Goal: Navigation & Orientation: Find specific page/section

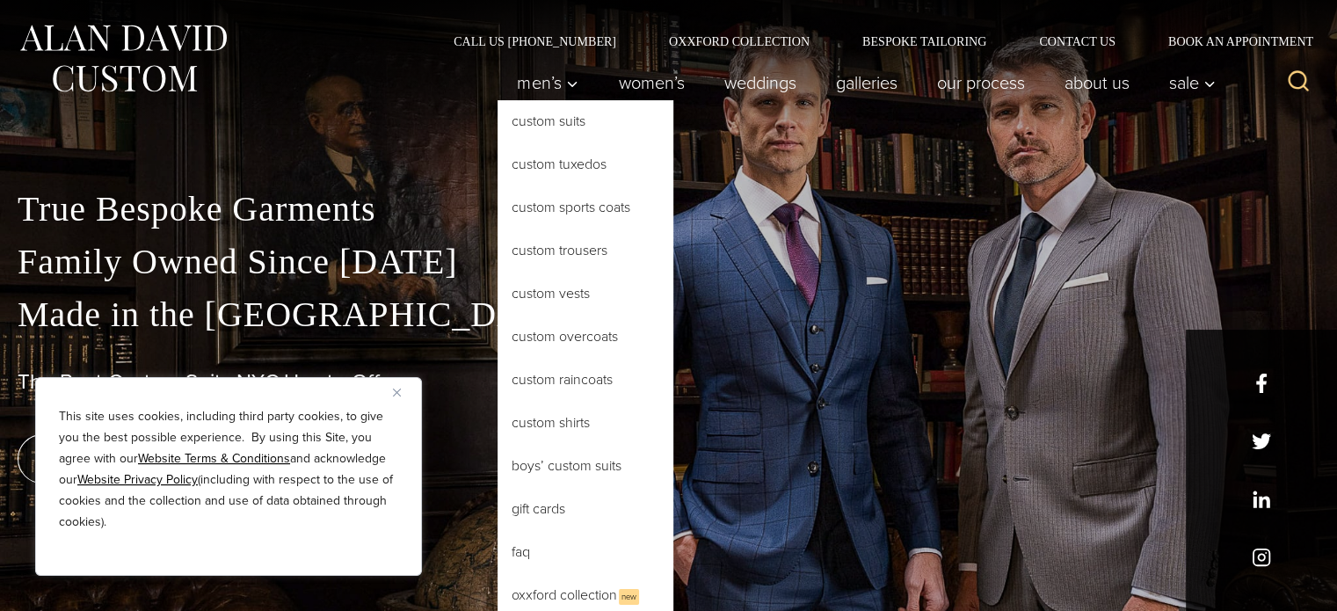
click at [549, 133] on link "Custom Suits" at bounding box center [586, 121] width 176 height 42
